Goal: Use online tool/utility: Utilize a website feature to perform a specific function

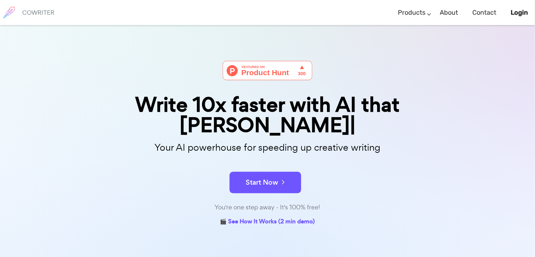
click at [285, 202] on div "You're one step away - It's 100% free!" at bounding box center [267, 207] width 358 height 10
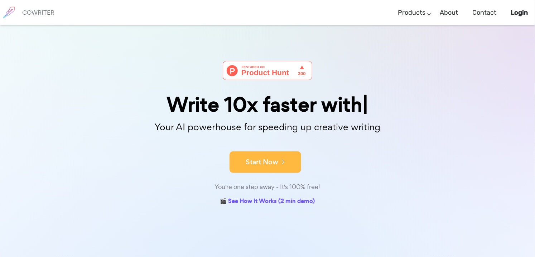
click at [283, 166] on button "Start Now" at bounding box center [265, 161] width 72 height 21
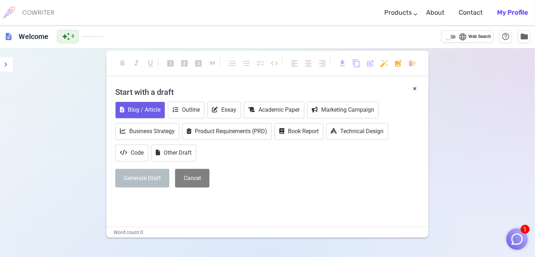
click at [151, 111] on button "Blog / Article" at bounding box center [140, 110] width 50 height 17
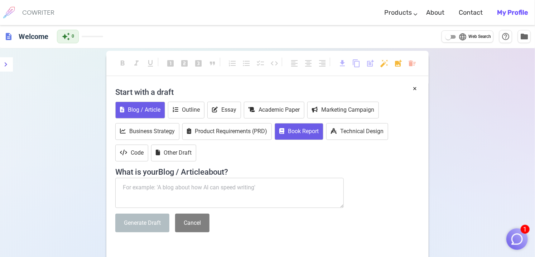
click at [301, 134] on button "Book Report" at bounding box center [298, 131] width 49 height 17
click at [174, 188] on textarea at bounding box center [229, 193] width 228 height 30
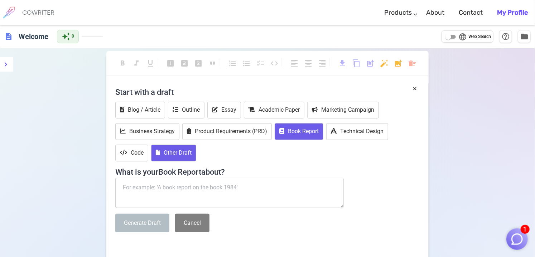
click at [175, 159] on button "Other Draft" at bounding box center [173, 153] width 45 height 17
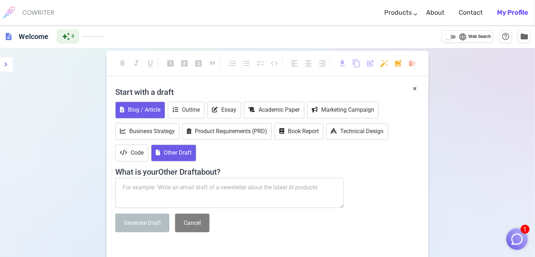
click at [143, 110] on button "Blog / Article" at bounding box center [140, 110] width 50 height 17
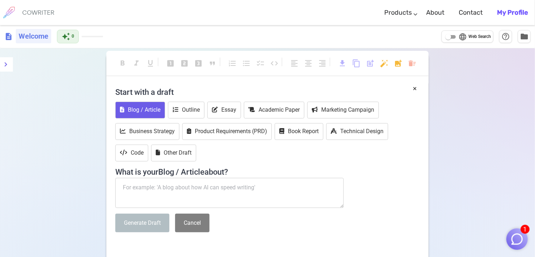
click at [19, 39] on h6 "Welcome" at bounding box center [33, 36] width 35 height 14
click at [9, 35] on span "description" at bounding box center [8, 36] width 9 height 9
click at [199, 112] on button "Outline" at bounding box center [186, 110] width 36 height 17
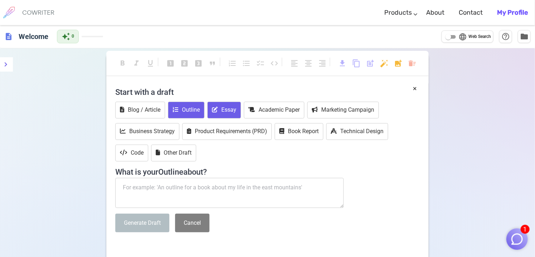
drag, startPoint x: 210, startPoint y: 111, endPoint x: 215, endPoint y: 110, distance: 4.4
click at [211, 110] on button "Essay" at bounding box center [224, 110] width 34 height 17
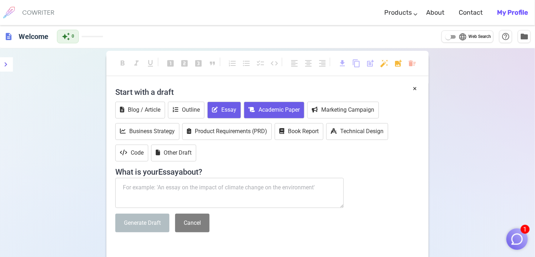
click at [256, 108] on button "Academic Paper" at bounding box center [274, 110] width 60 height 17
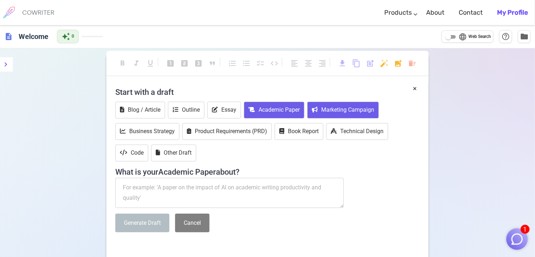
click at [335, 109] on button "Marketing Campaign" at bounding box center [343, 110] width 72 height 17
